Goal: Transaction & Acquisition: Purchase product/service

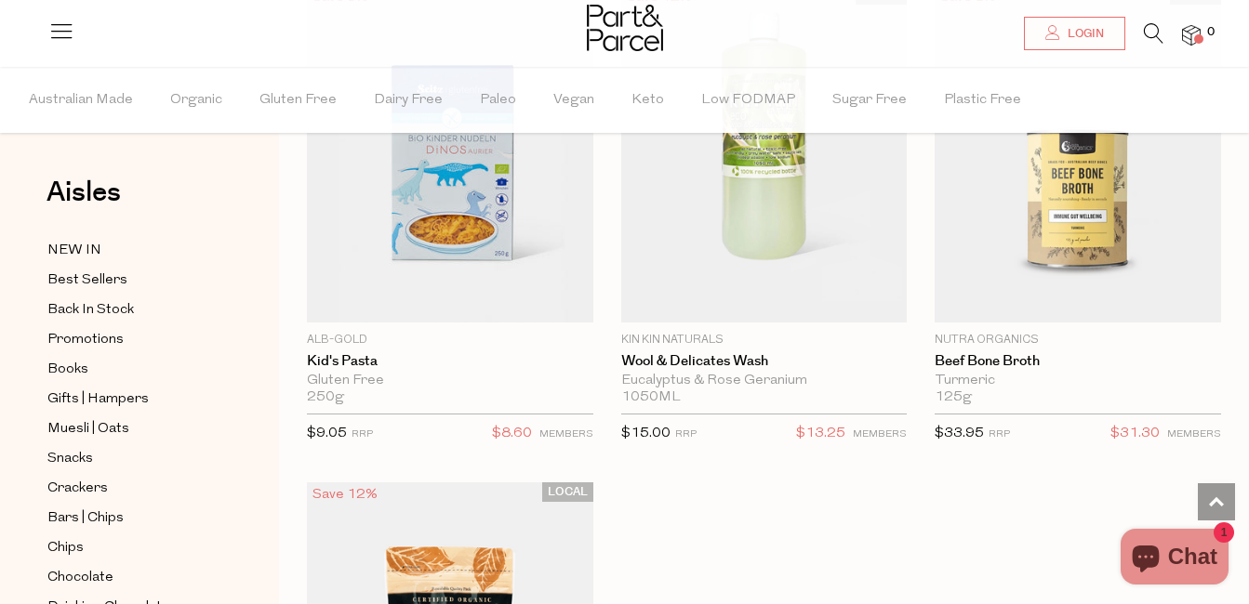
scroll to position [16221, 0]
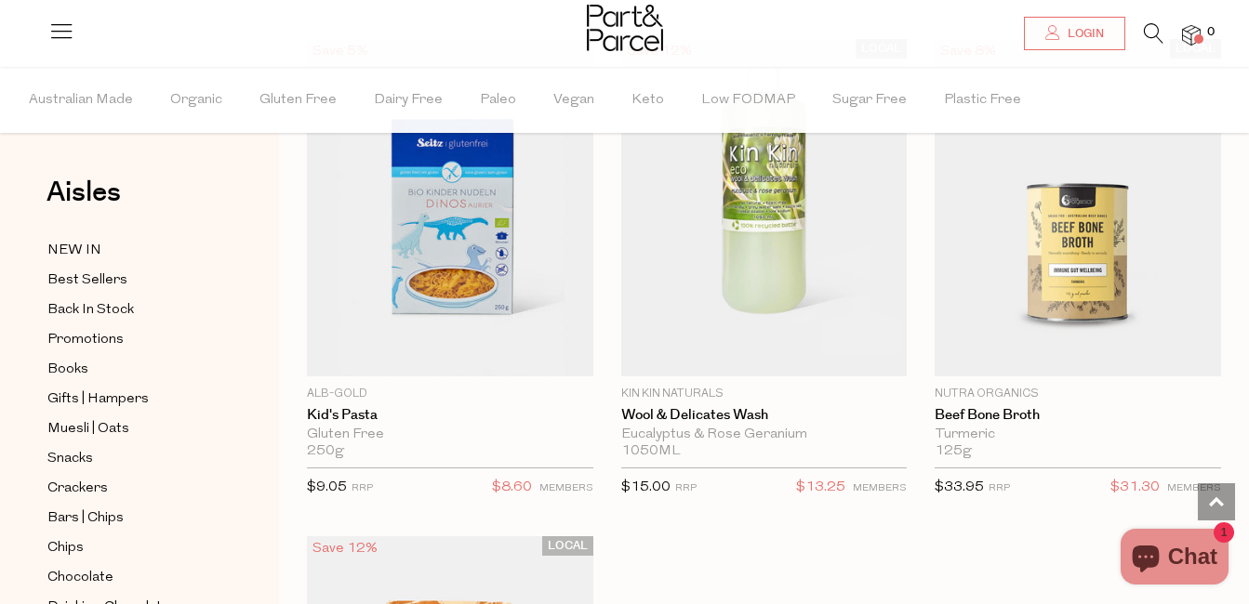
click at [1156, 32] on icon at bounding box center [1154, 33] width 20 height 20
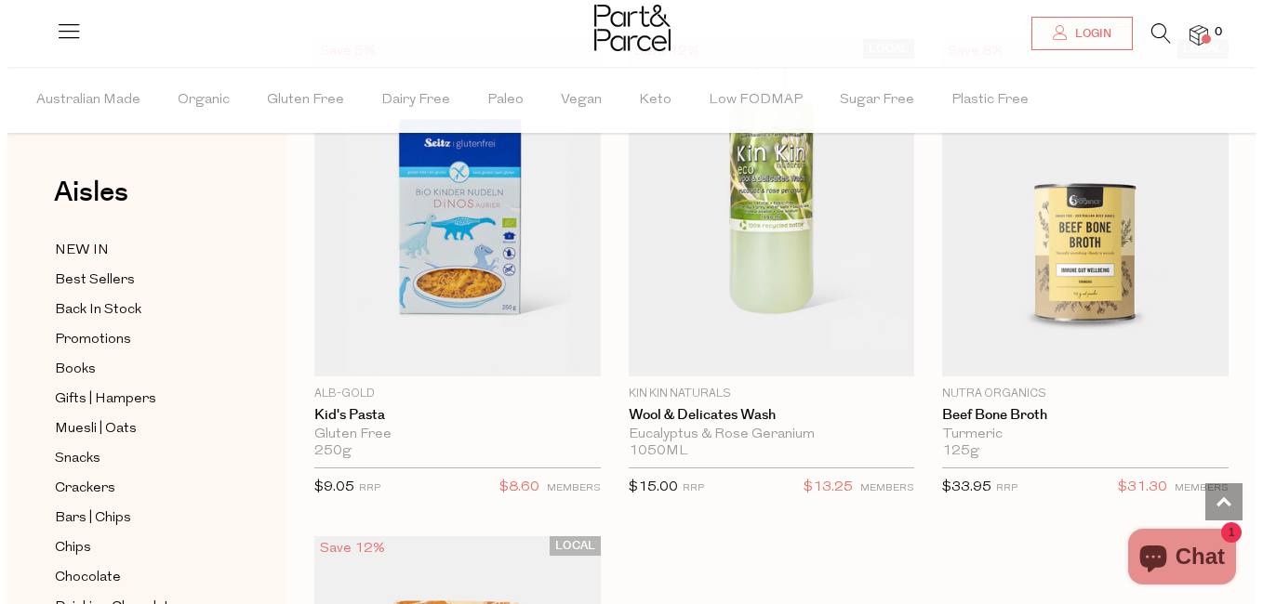
scroll to position [16399, 0]
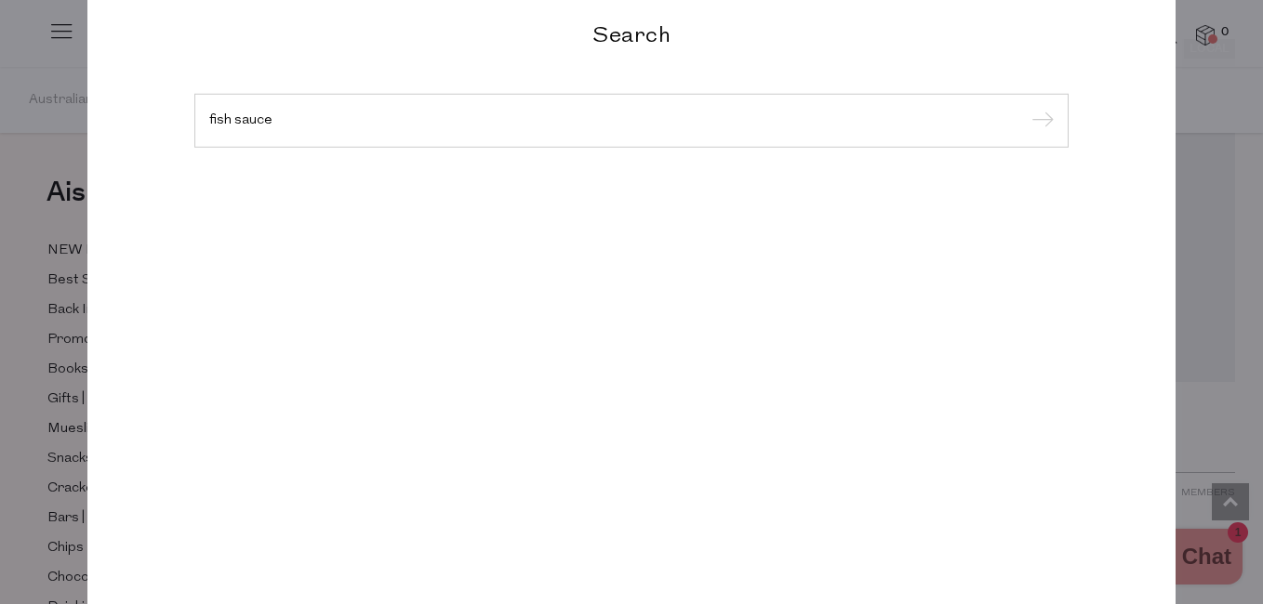
type input "fish sauce"
click at [1026, 108] on input "submit" at bounding box center [1040, 122] width 28 height 28
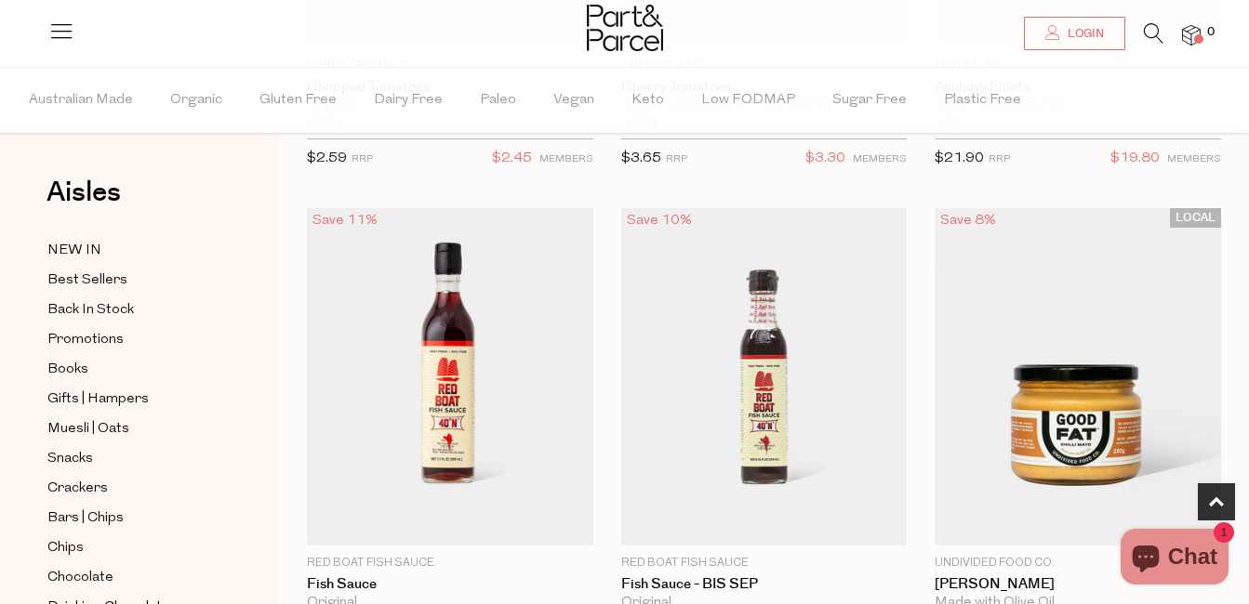
scroll to position [628, 0]
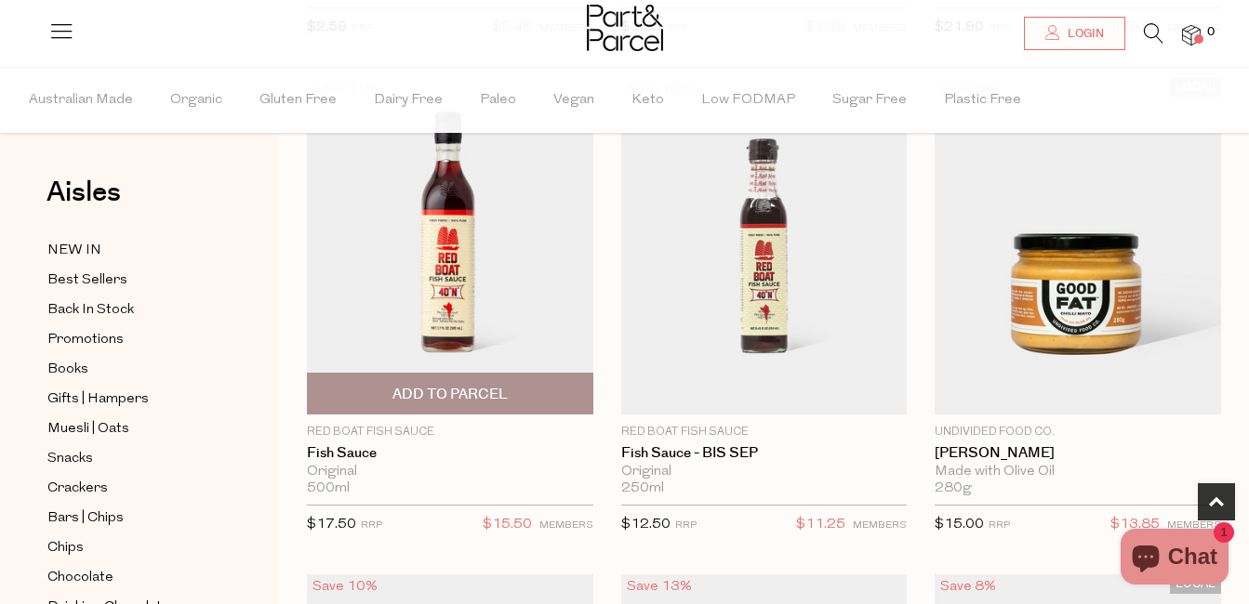
click at [440, 262] on img at bounding box center [450, 246] width 286 height 338
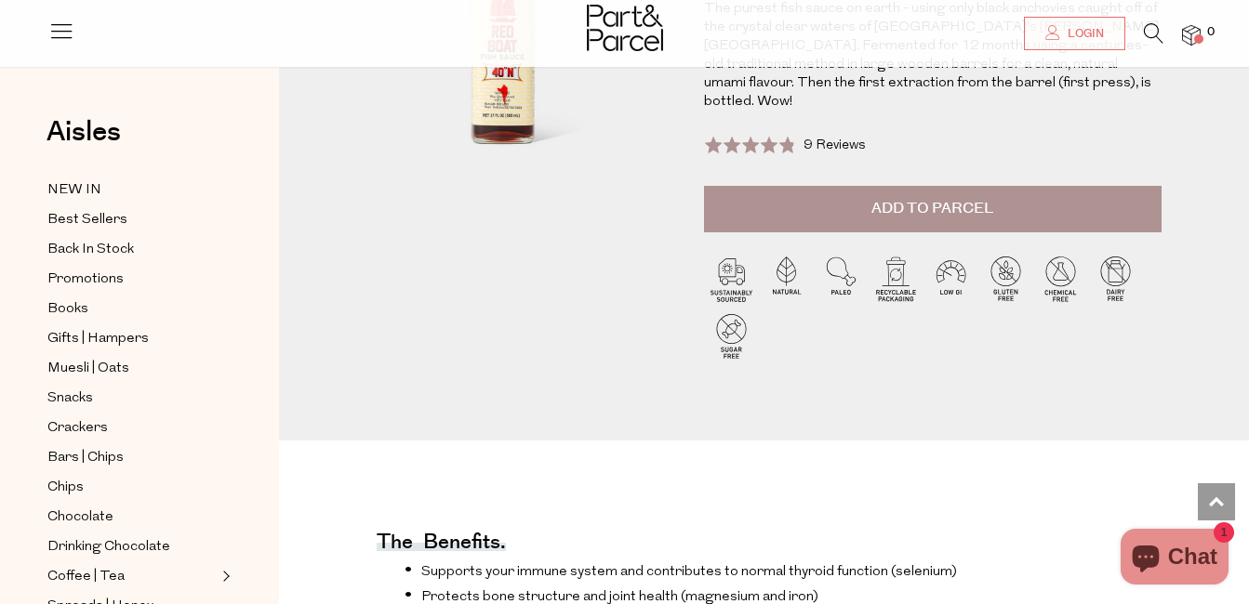
scroll to position [294, 0]
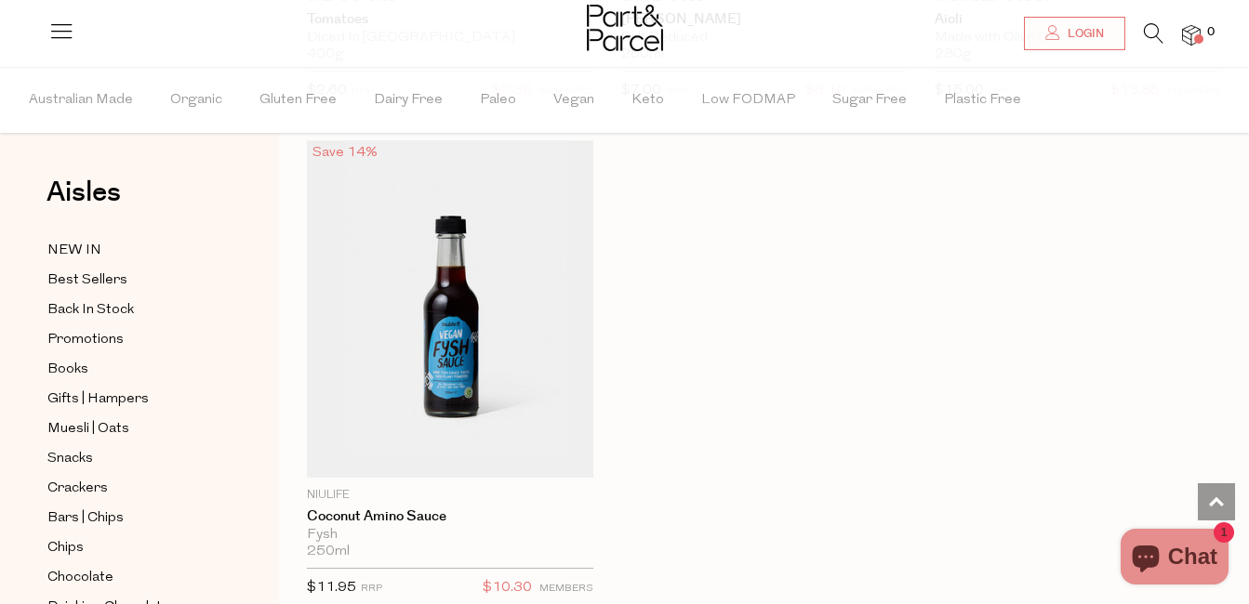
scroll to position [1560, 0]
